Goal: Information Seeking & Learning: Understand process/instructions

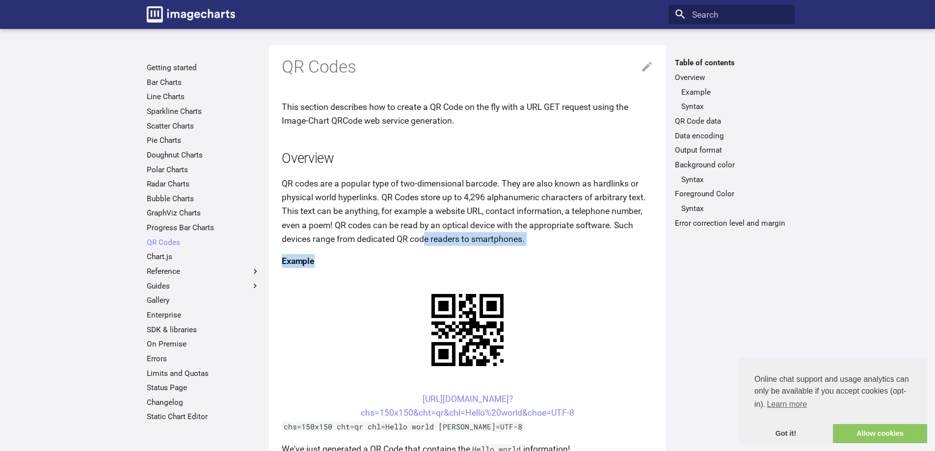
drag, startPoint x: 427, startPoint y: 238, endPoint x: 456, endPoint y: 260, distance: 36.3
click at [380, 194] on p "QR codes are a popular type of two-dimensional barcode. They are also known as …" at bounding box center [468, 211] width 372 height 69
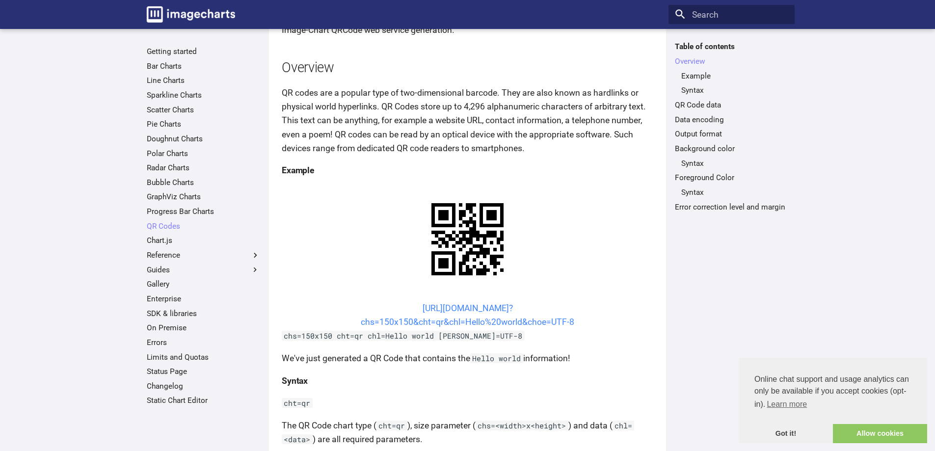
scroll to position [147, 0]
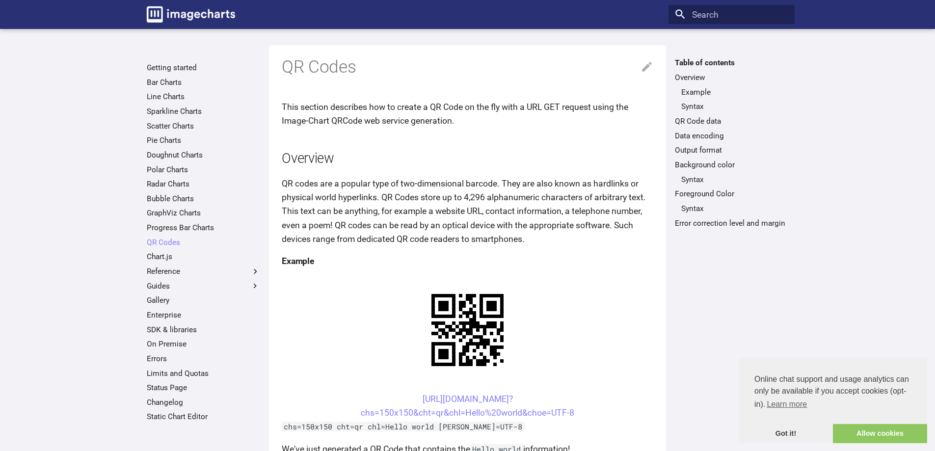
scroll to position [49, 0]
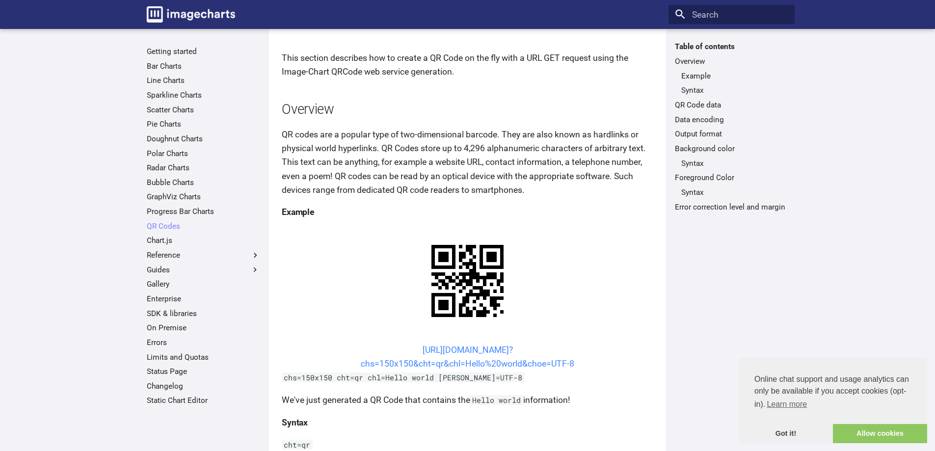
click at [457, 353] on link "[URL][DOMAIN_NAME]? chs=150x150&cht=qr&chl=Hello%20world&choe=UTF-8" at bounding box center [468, 357] width 214 height 24
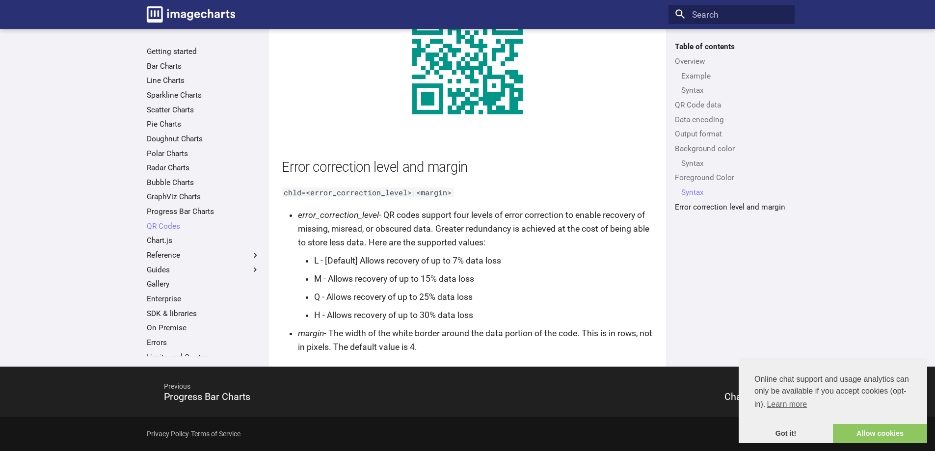
scroll to position [1793, 0]
click at [456, 193] on p "chld=<error_correction_level>|<margin>" at bounding box center [468, 193] width 372 height 14
